Goal: Task Accomplishment & Management: Manage account settings

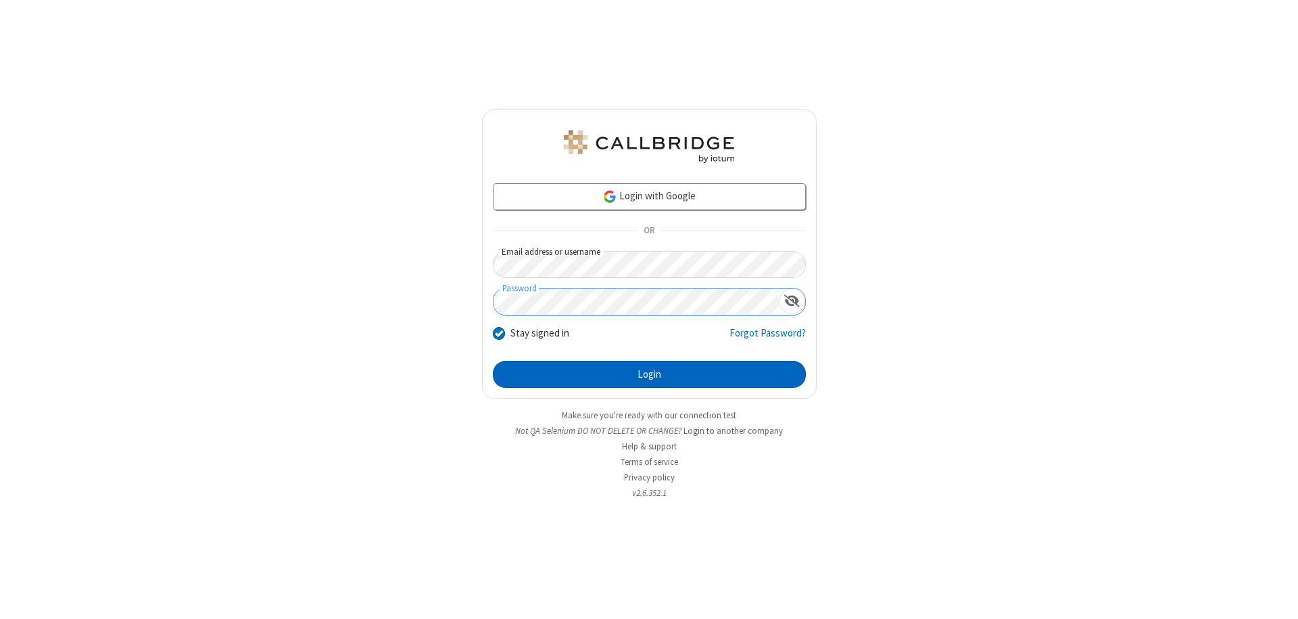
click at [649, 375] on button "Login" at bounding box center [649, 374] width 313 height 27
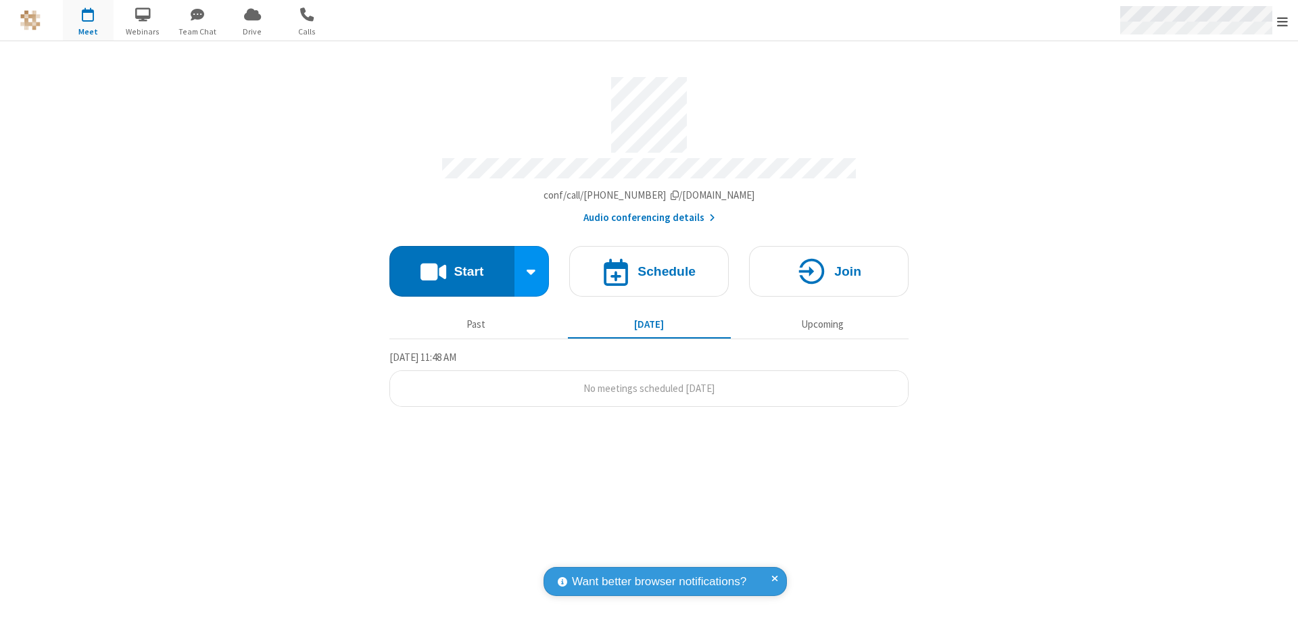
click at [1283, 21] on span "Open menu" at bounding box center [1282, 22] width 11 height 14
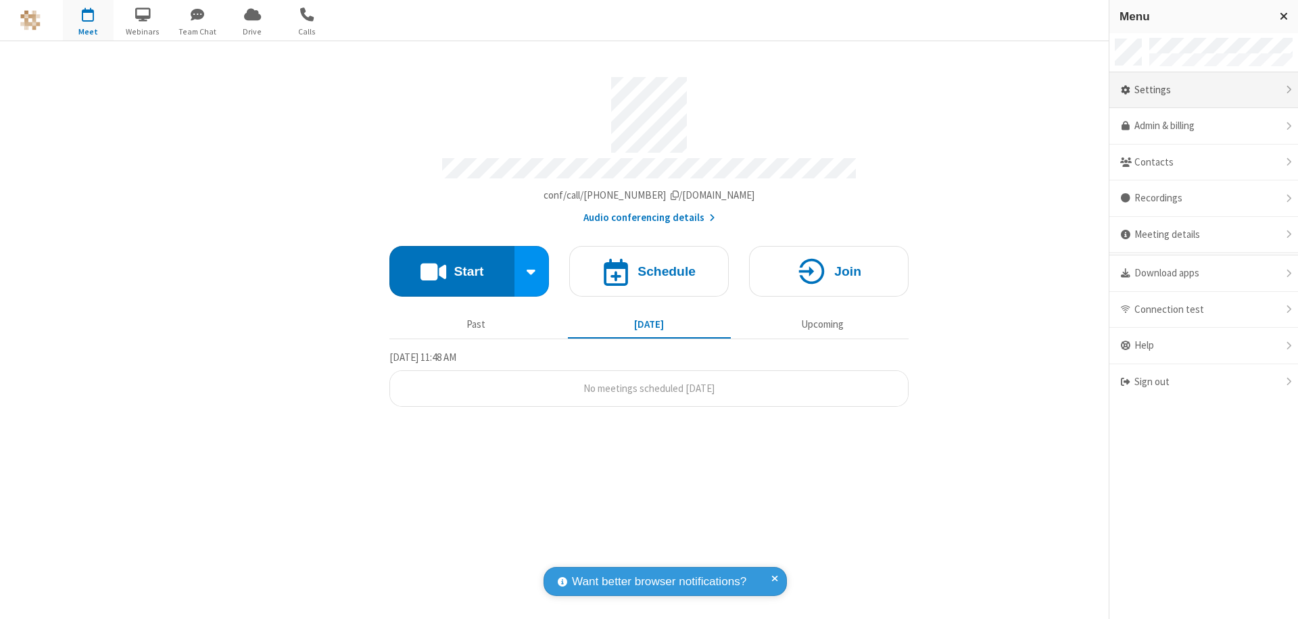
click at [1204, 90] on div "Settings" at bounding box center [1204, 90] width 189 height 37
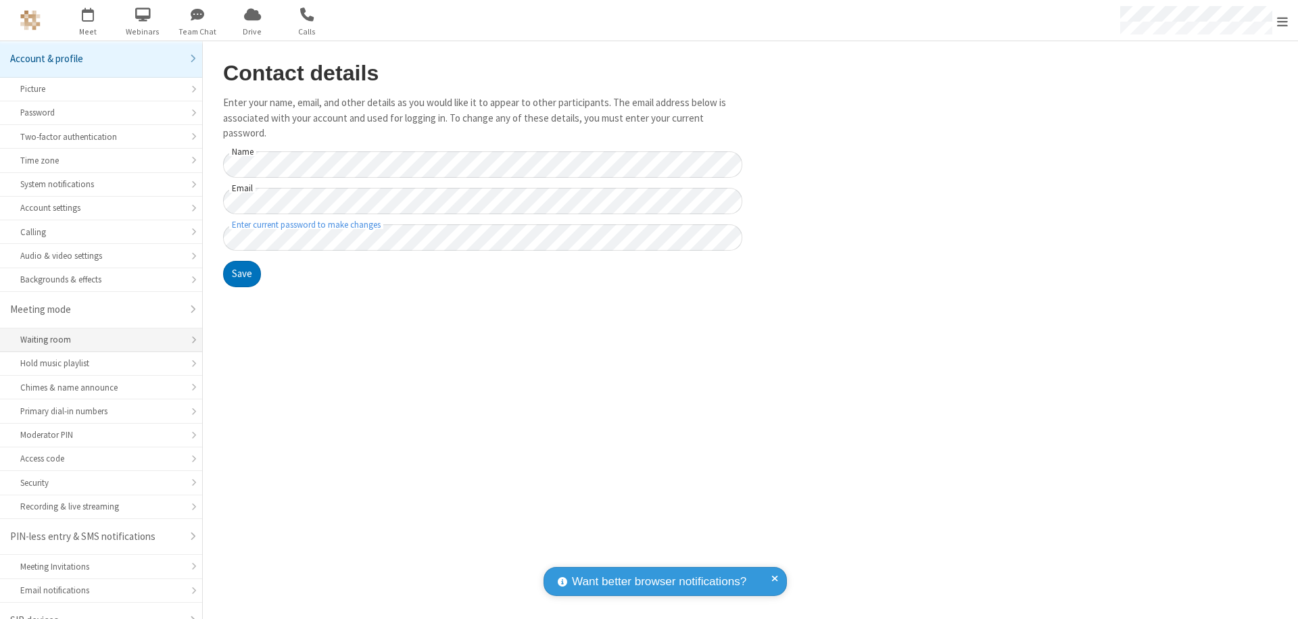
click at [96, 333] on div "Waiting room" at bounding box center [101, 339] width 162 height 13
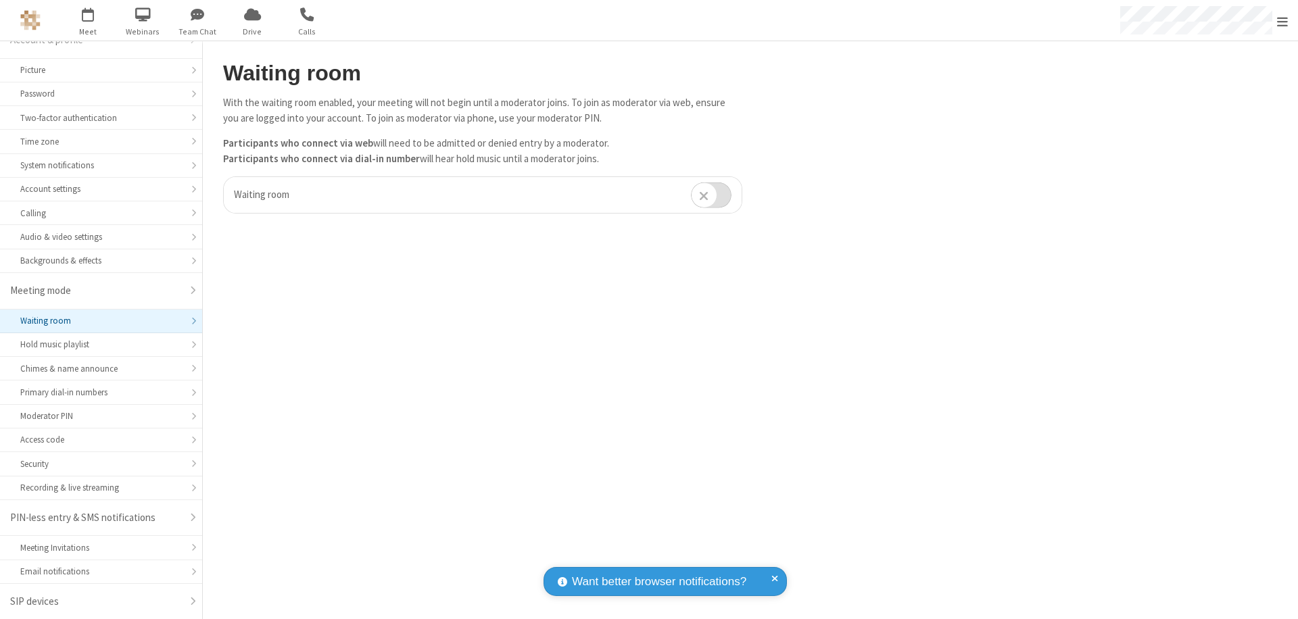
click at [711, 195] on input "checkbox" at bounding box center [711, 195] width 41 height 26
checkbox input "true"
click at [1283, 20] on span "Open menu" at bounding box center [1282, 22] width 11 height 14
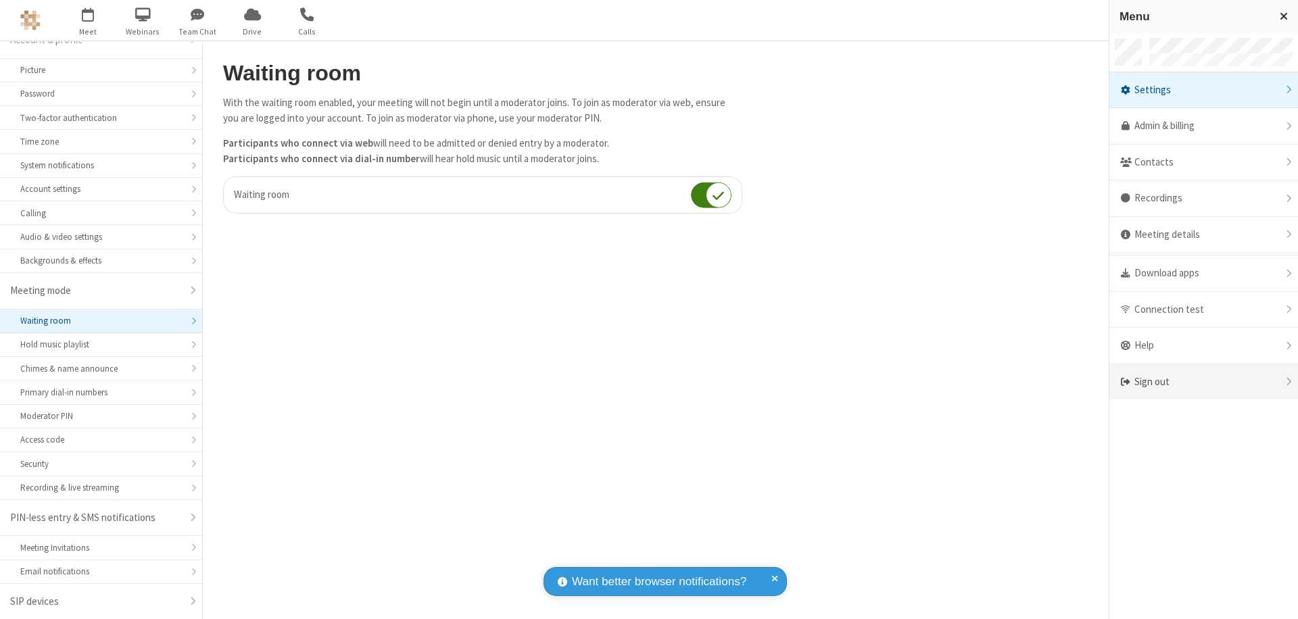
click at [1204, 382] on div "Sign out" at bounding box center [1204, 382] width 189 height 36
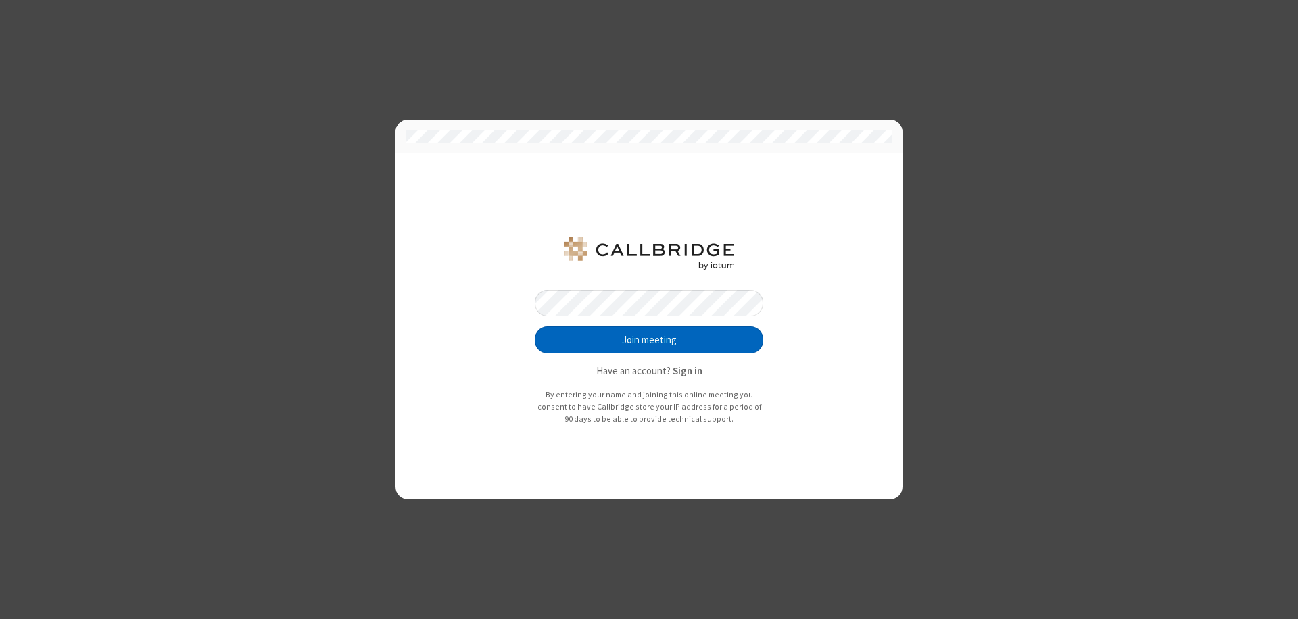
click at [649, 340] on button "Join meeting" at bounding box center [649, 340] width 229 height 27
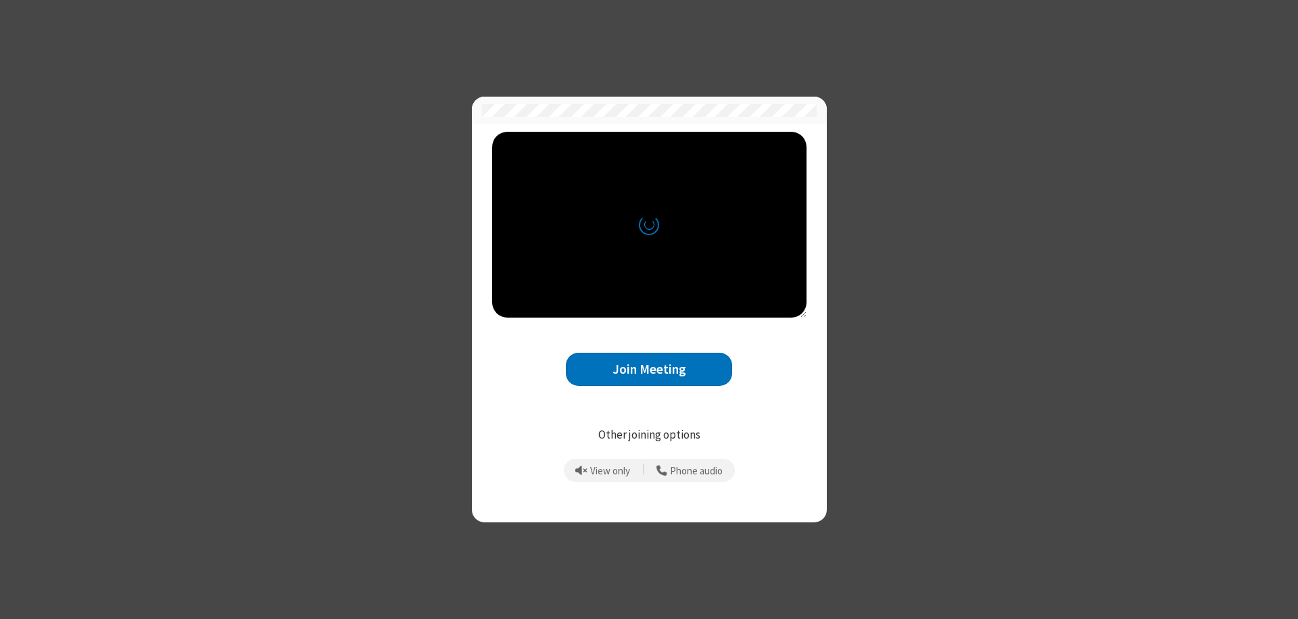
click at [649, 369] on button "Join Meeting" at bounding box center [649, 369] width 166 height 33
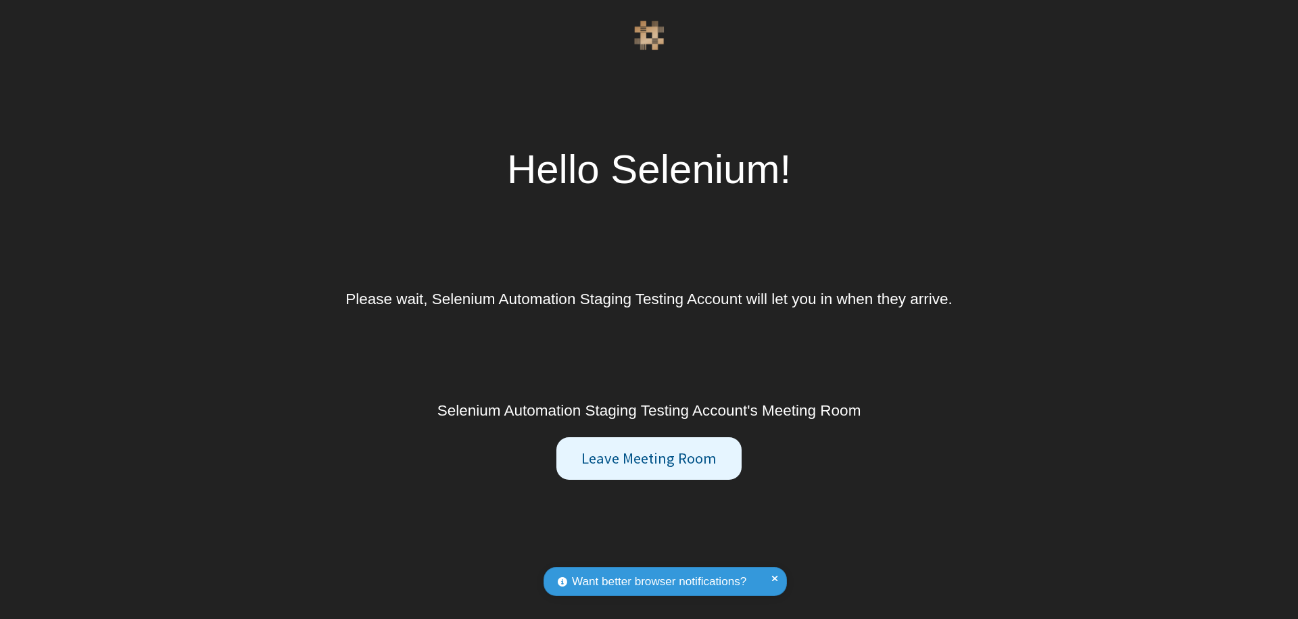
click at [648, 458] on button "Leave Meeting Room" at bounding box center [648, 458] width 185 height 43
